Goal: Communication & Community: Connect with others

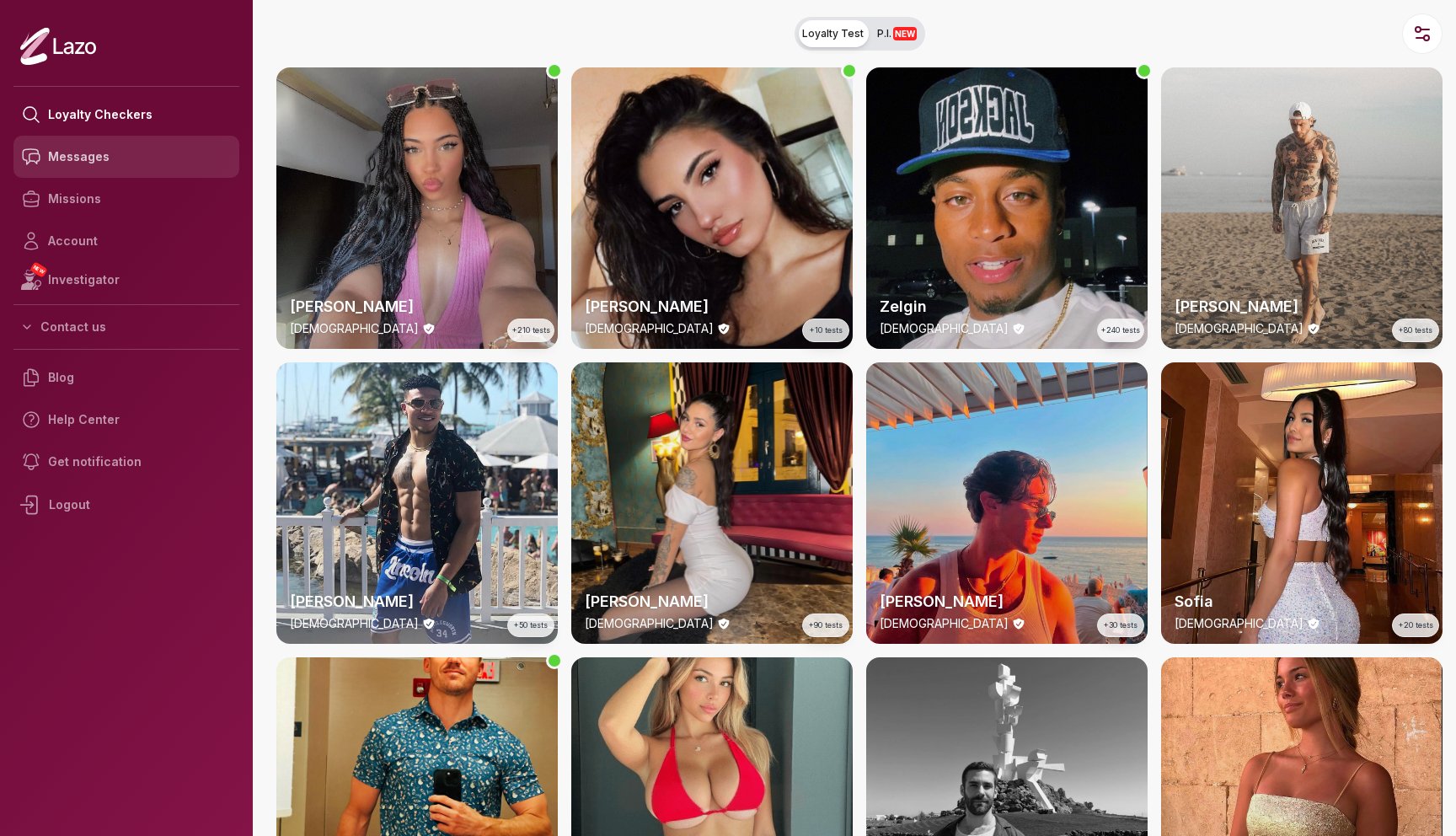
click at [179, 170] on link "Messages" at bounding box center [127, 157] width 226 height 43
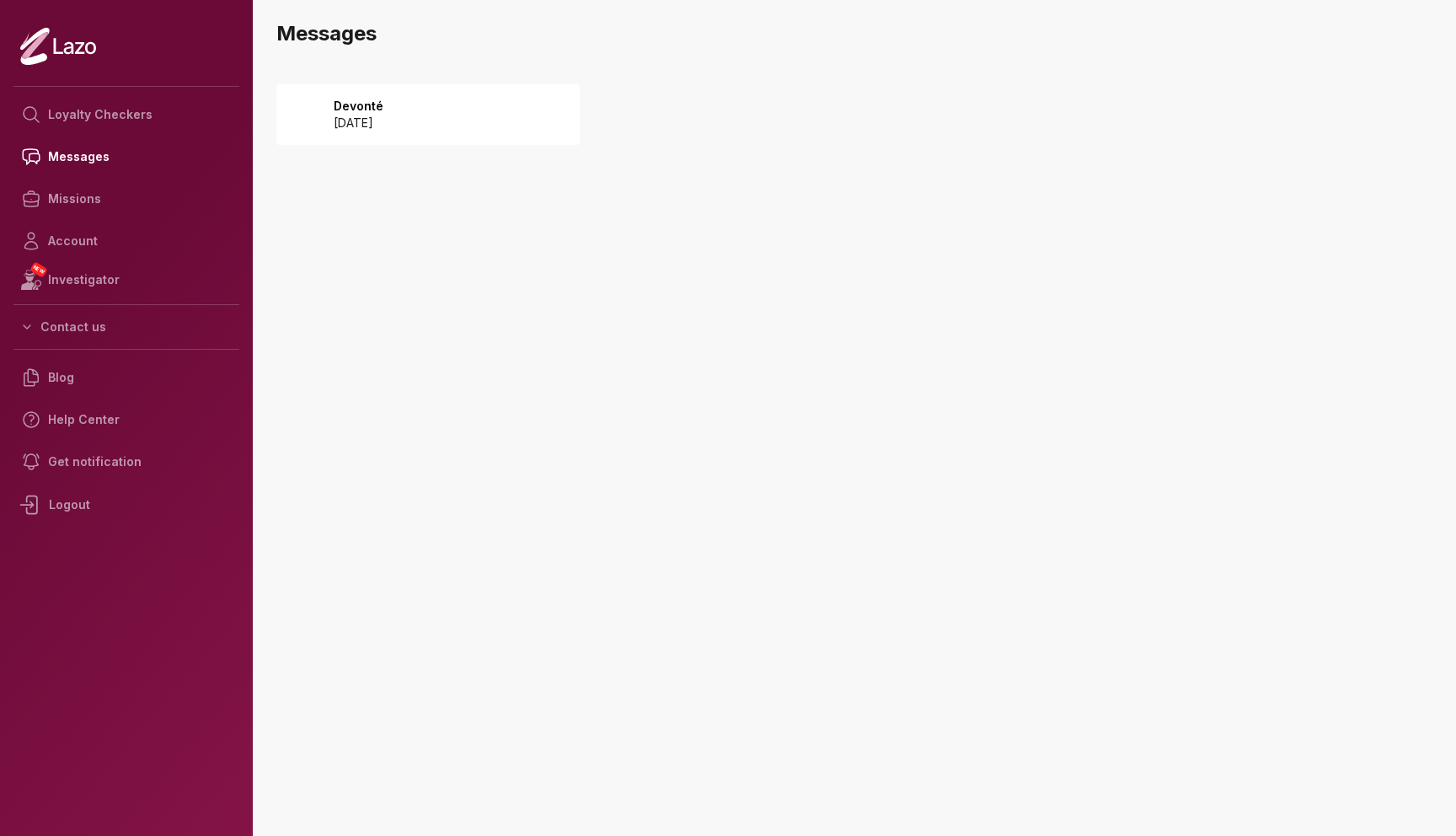
click at [350, 137] on div "Devonté [DATE]" at bounding box center [428, 114] width 304 height 60
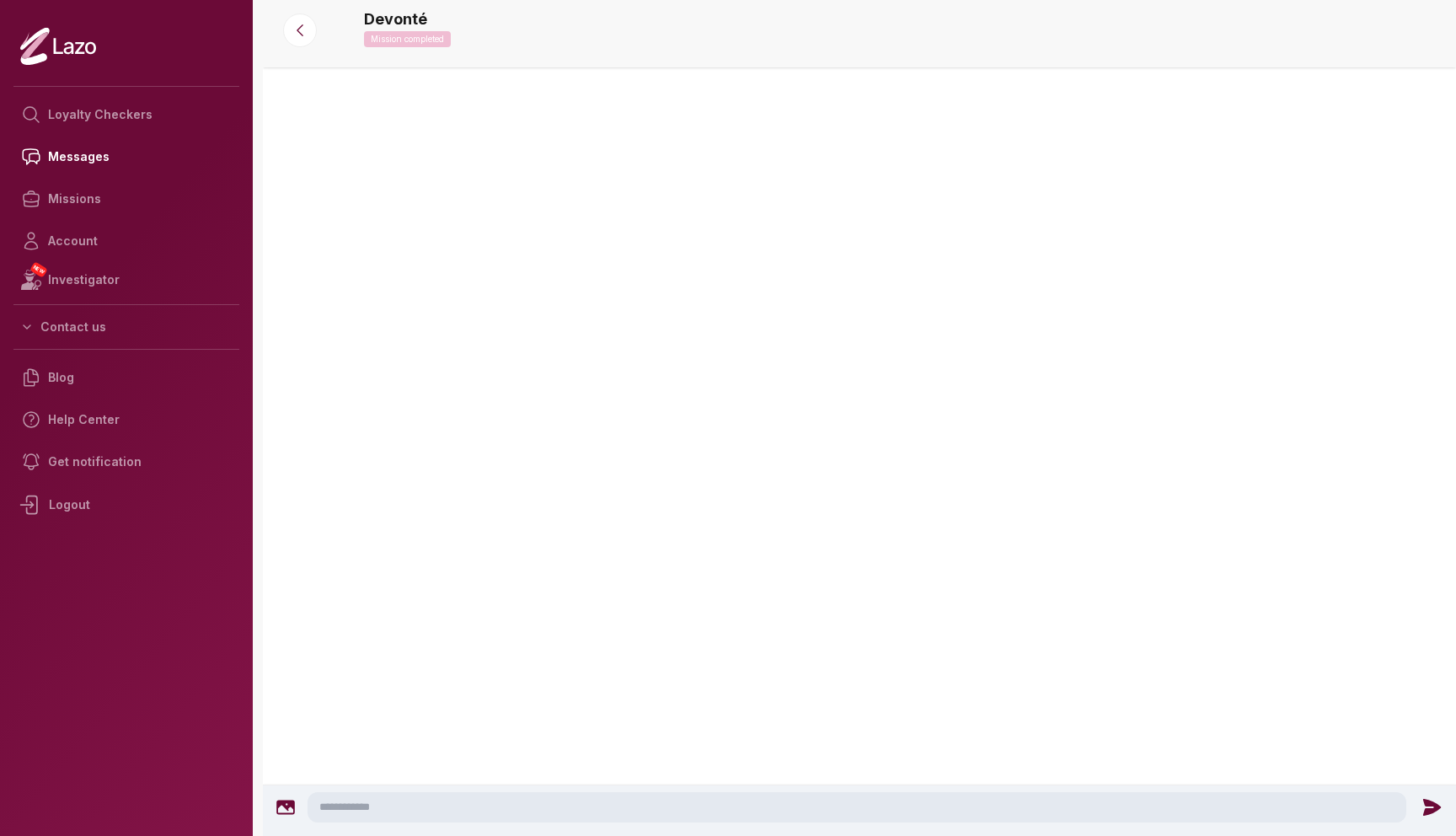
scroll to position [112, 0]
click at [304, 32] on icon at bounding box center [300, 31] width 17 height 17
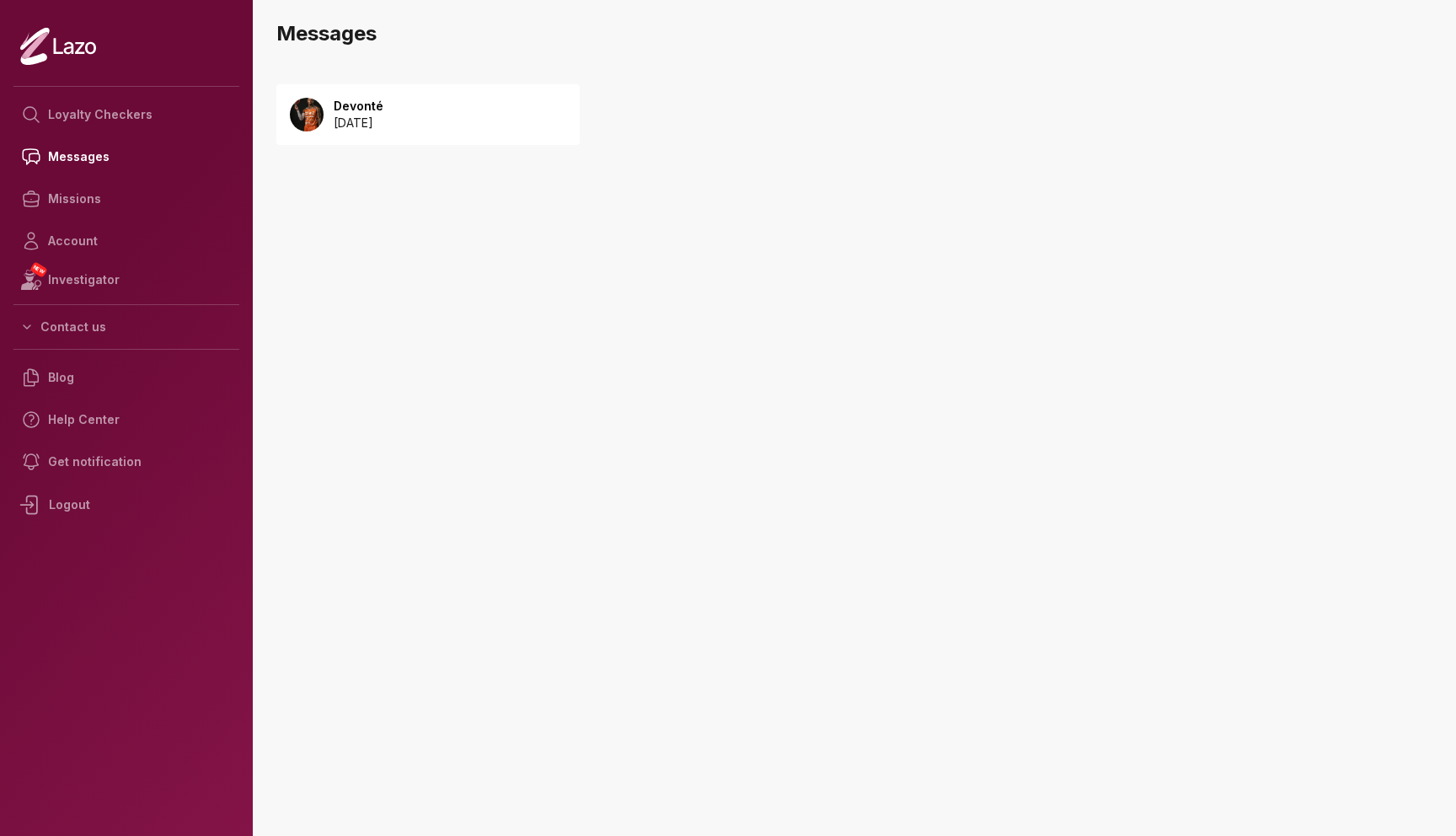
click at [517, 140] on div "Devonté [DATE]" at bounding box center [428, 114] width 304 height 60
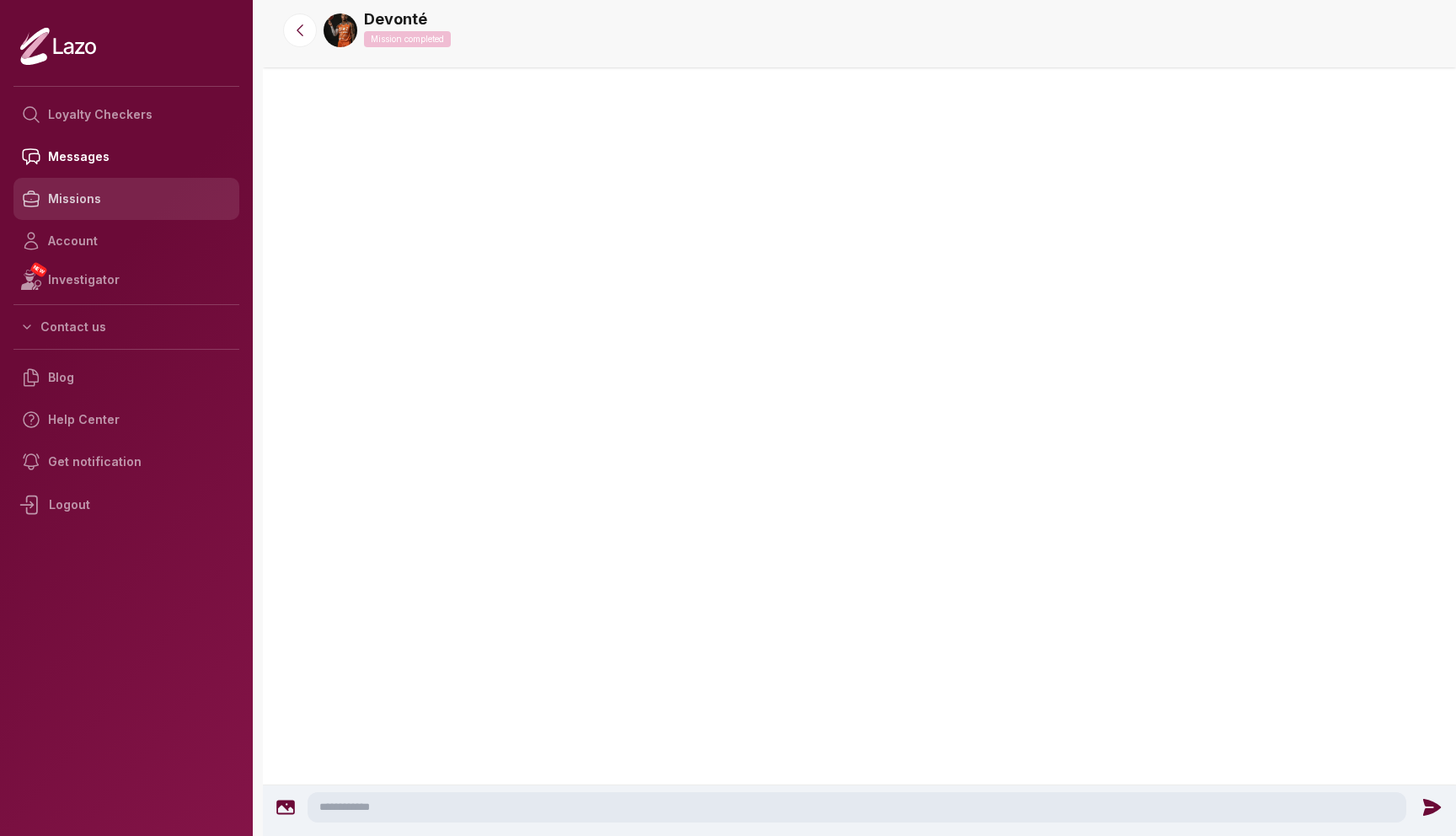
click at [118, 208] on link "Missions" at bounding box center [127, 199] width 226 height 43
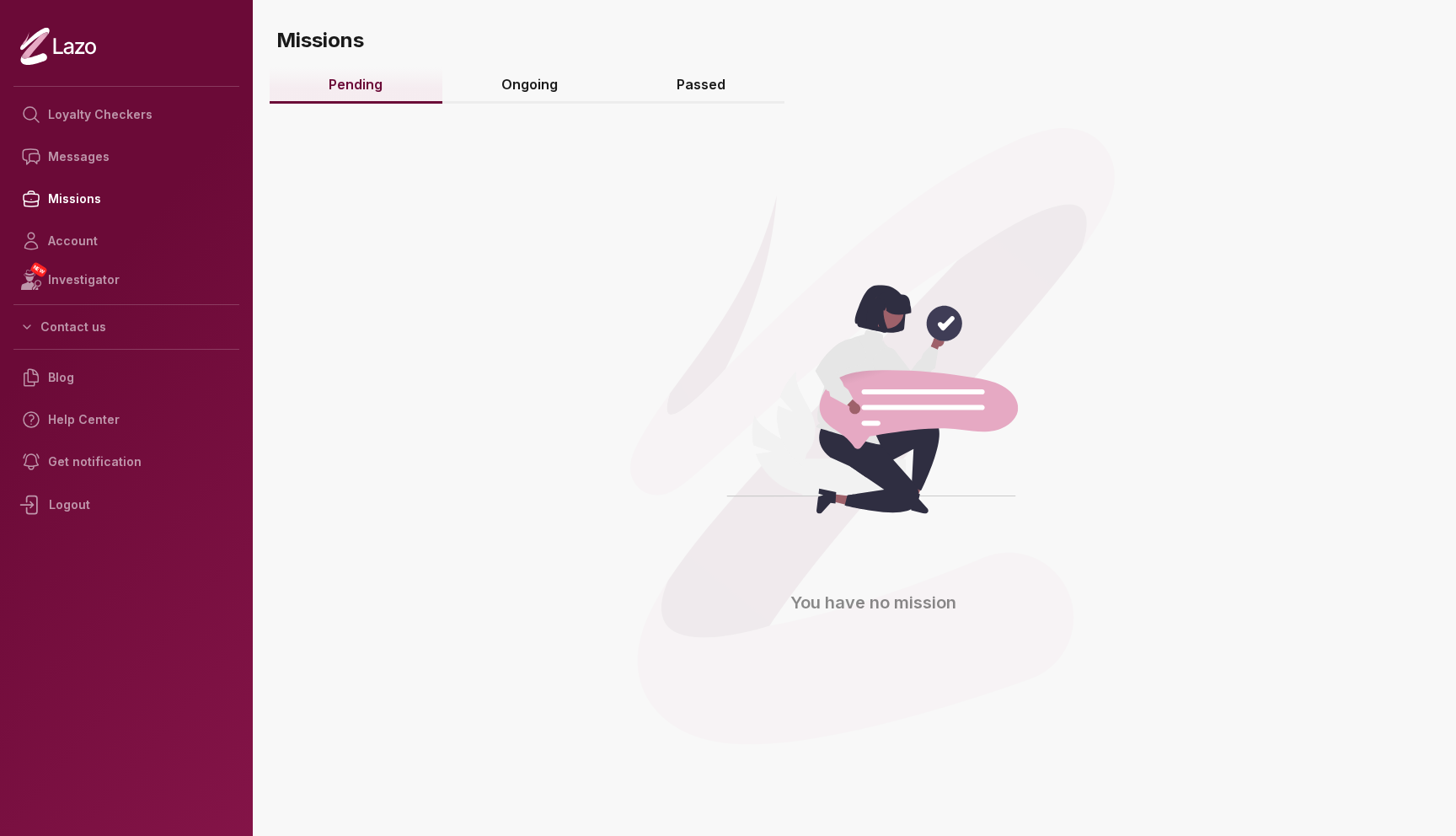
click at [675, 99] on link "Passed" at bounding box center [701, 85] width 168 height 37
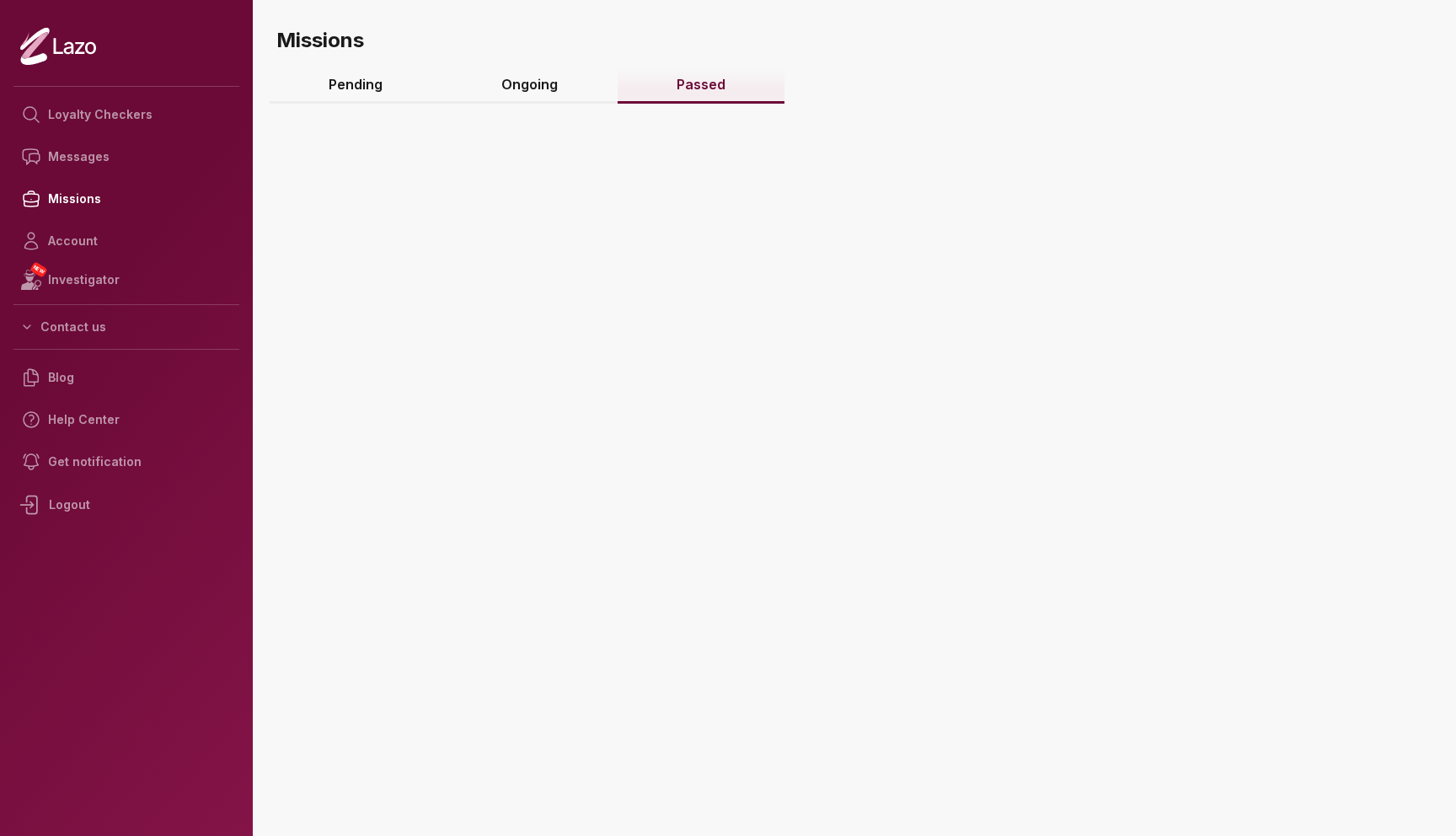
click at [680, 87] on link "Passed" at bounding box center [701, 85] width 168 height 37
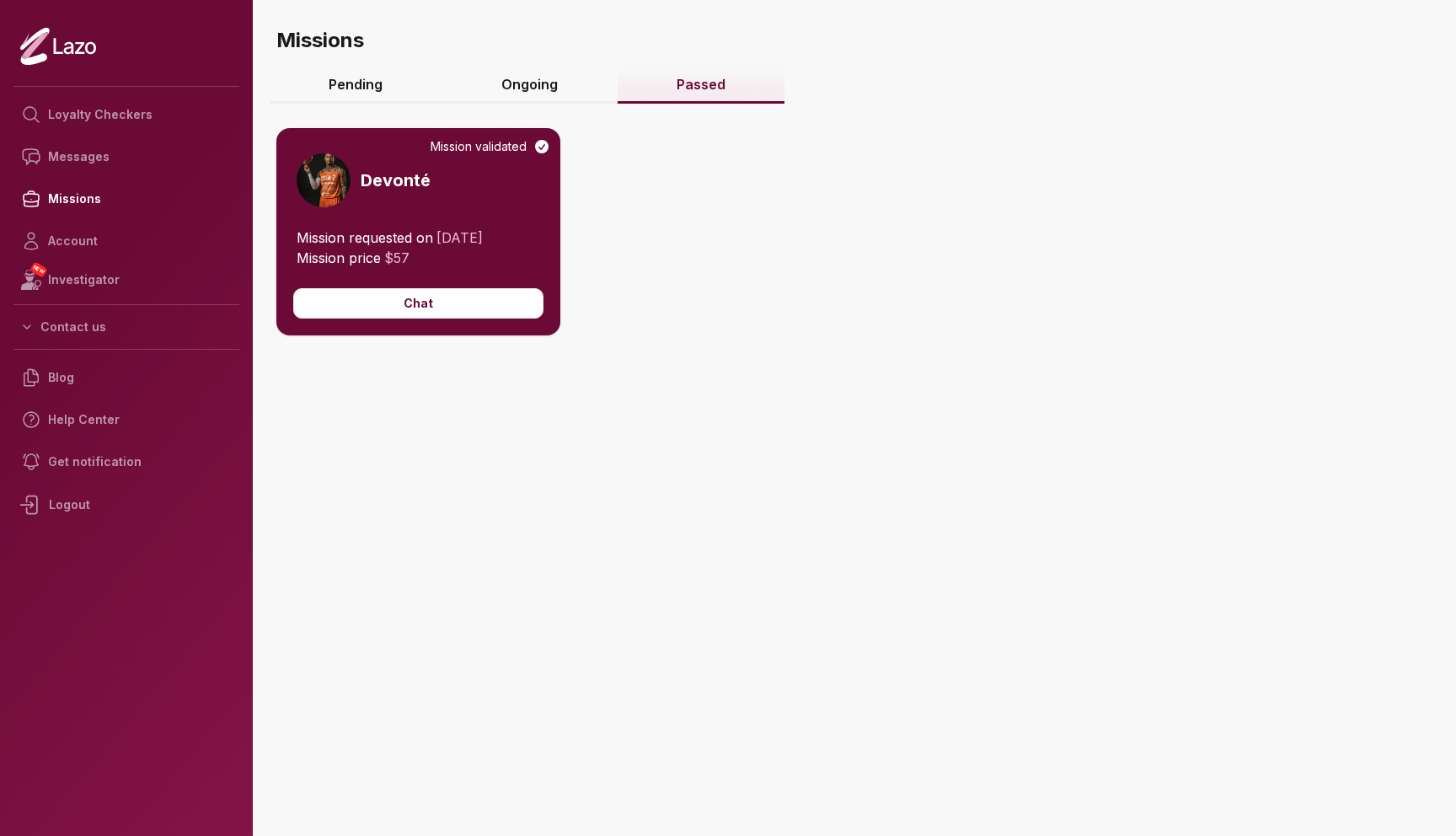
click at [393, 191] on h3 "Devonté" at bounding box center [395, 180] width 70 height 24
click at [407, 178] on h3 "Devonté" at bounding box center [395, 180] width 70 height 24
click at [521, 104] on div "Mission validated Devonté Mission requested on 22/11/2024 Mission price $ 57 Ch…" at bounding box center [859, 282] width 1166 height 376
click at [524, 93] on link "Ongoing" at bounding box center [530, 85] width 175 height 37
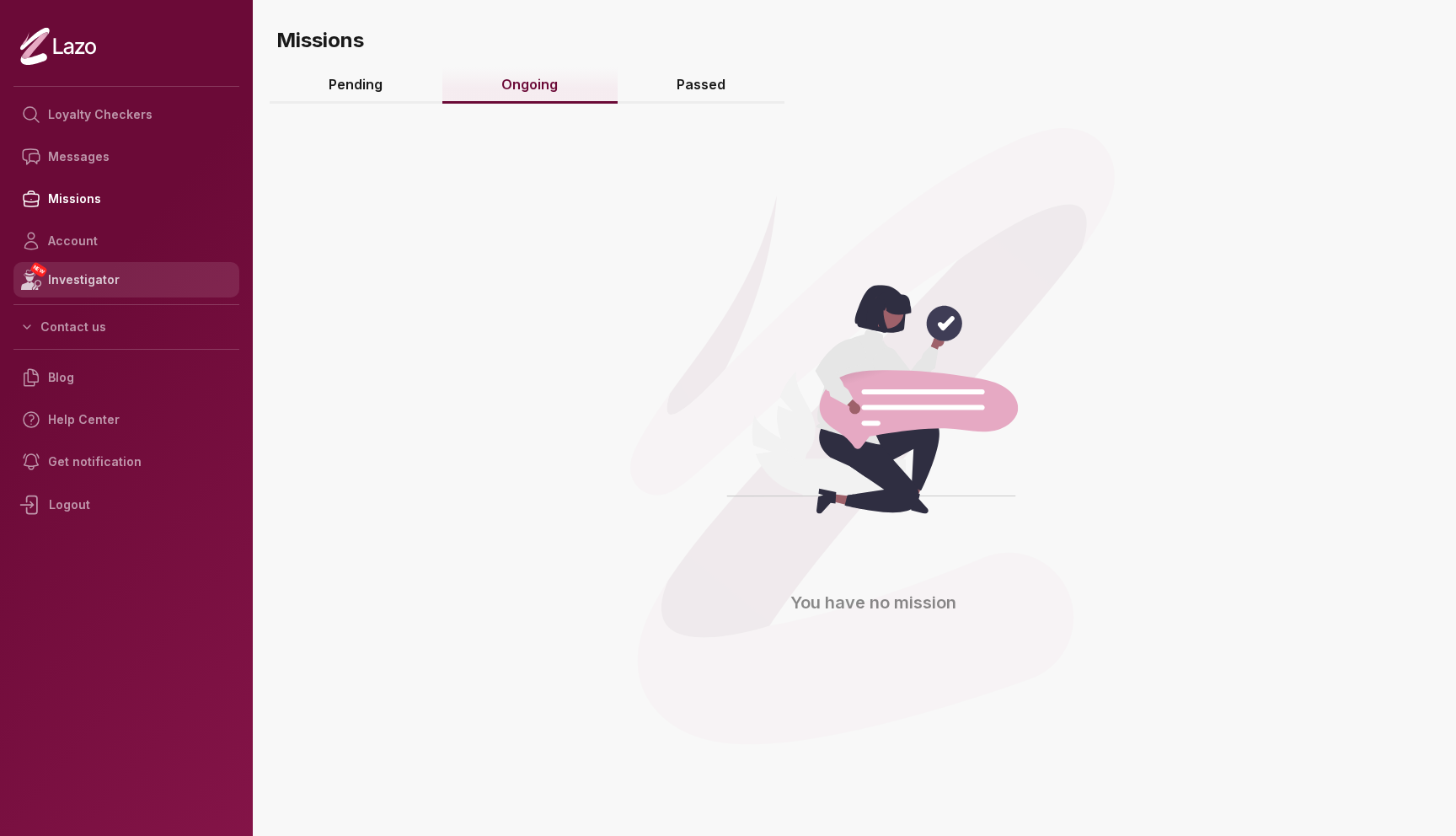
click at [56, 271] on link "NEW Investigator" at bounding box center [127, 280] width 226 height 36
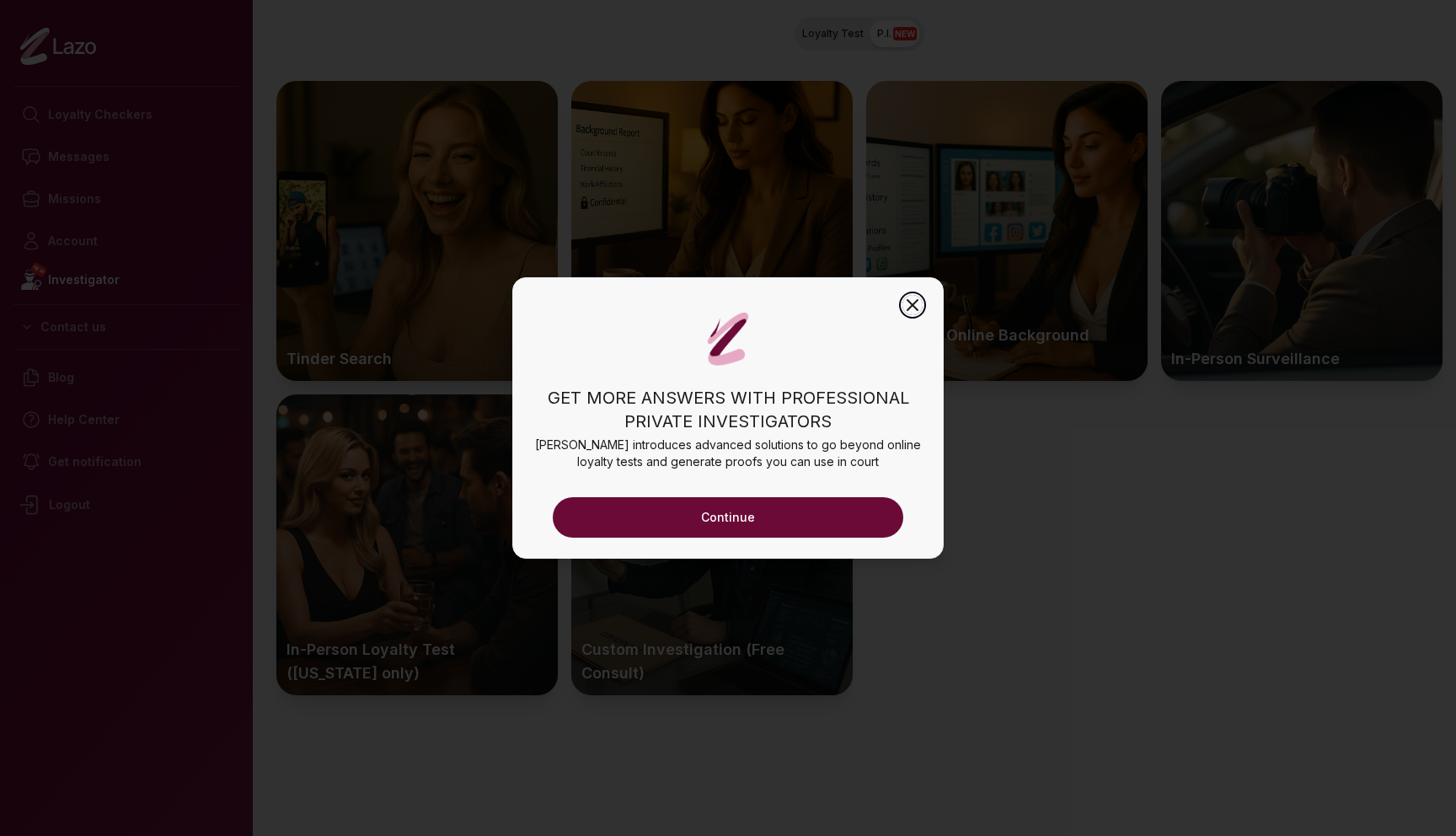
click at [918, 298] on icon "button" at bounding box center [913, 305] width 20 height 20
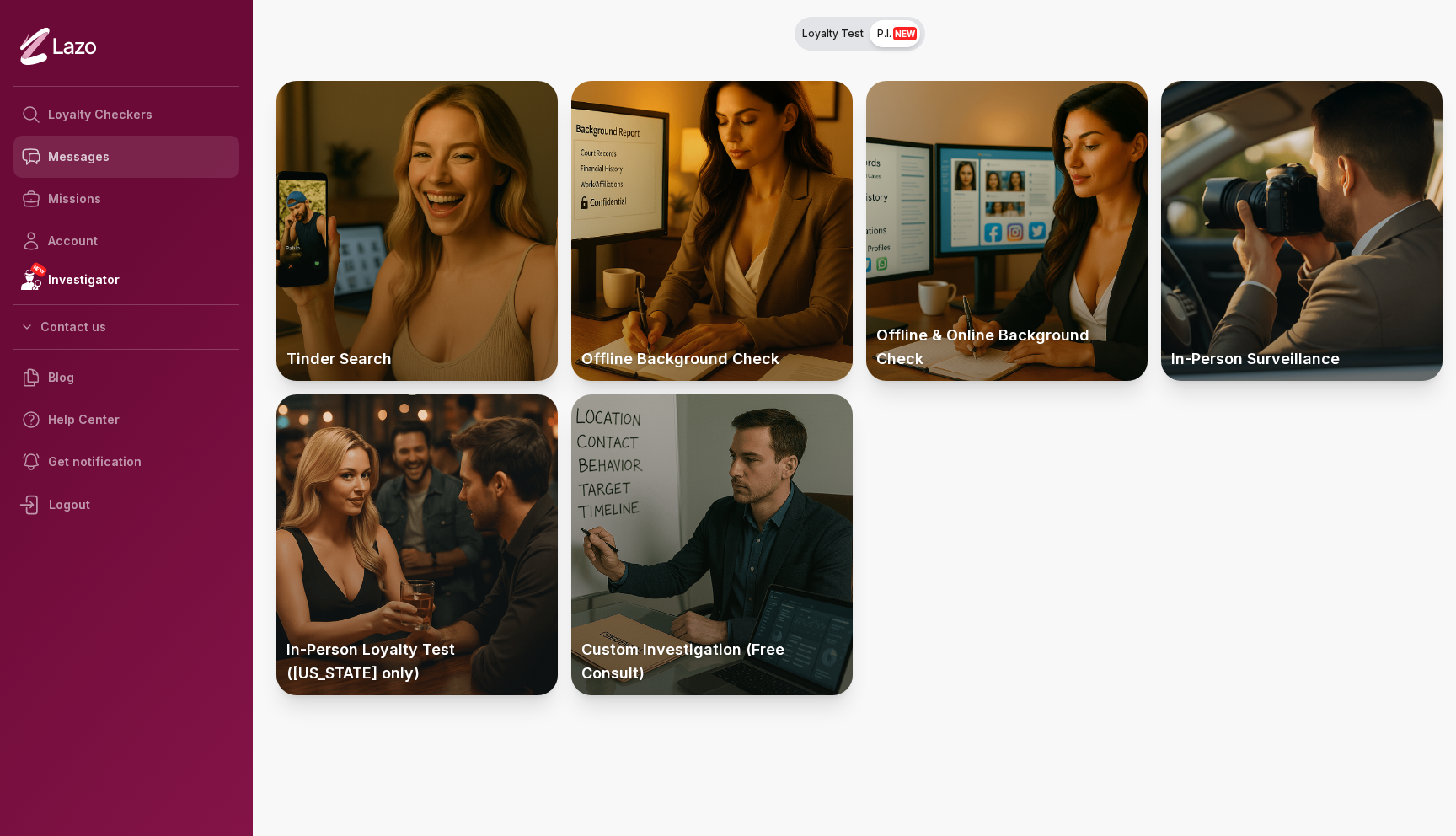
click at [153, 162] on link "Messages" at bounding box center [127, 157] width 226 height 43
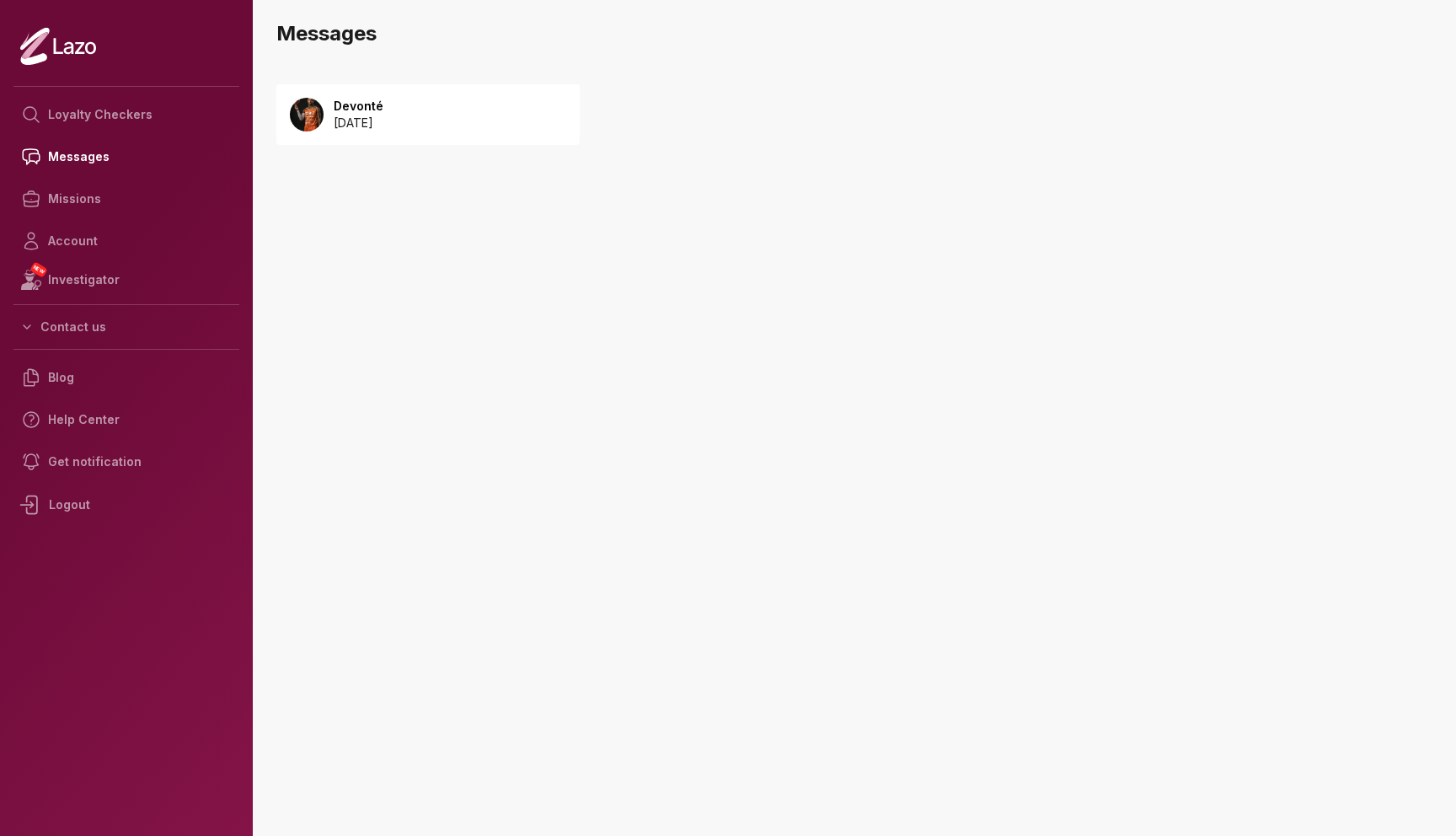
click at [408, 95] on div "Devonté 2024 November 22" at bounding box center [428, 114] width 304 height 60
